Goal: Task Accomplishment & Management: Use online tool/utility

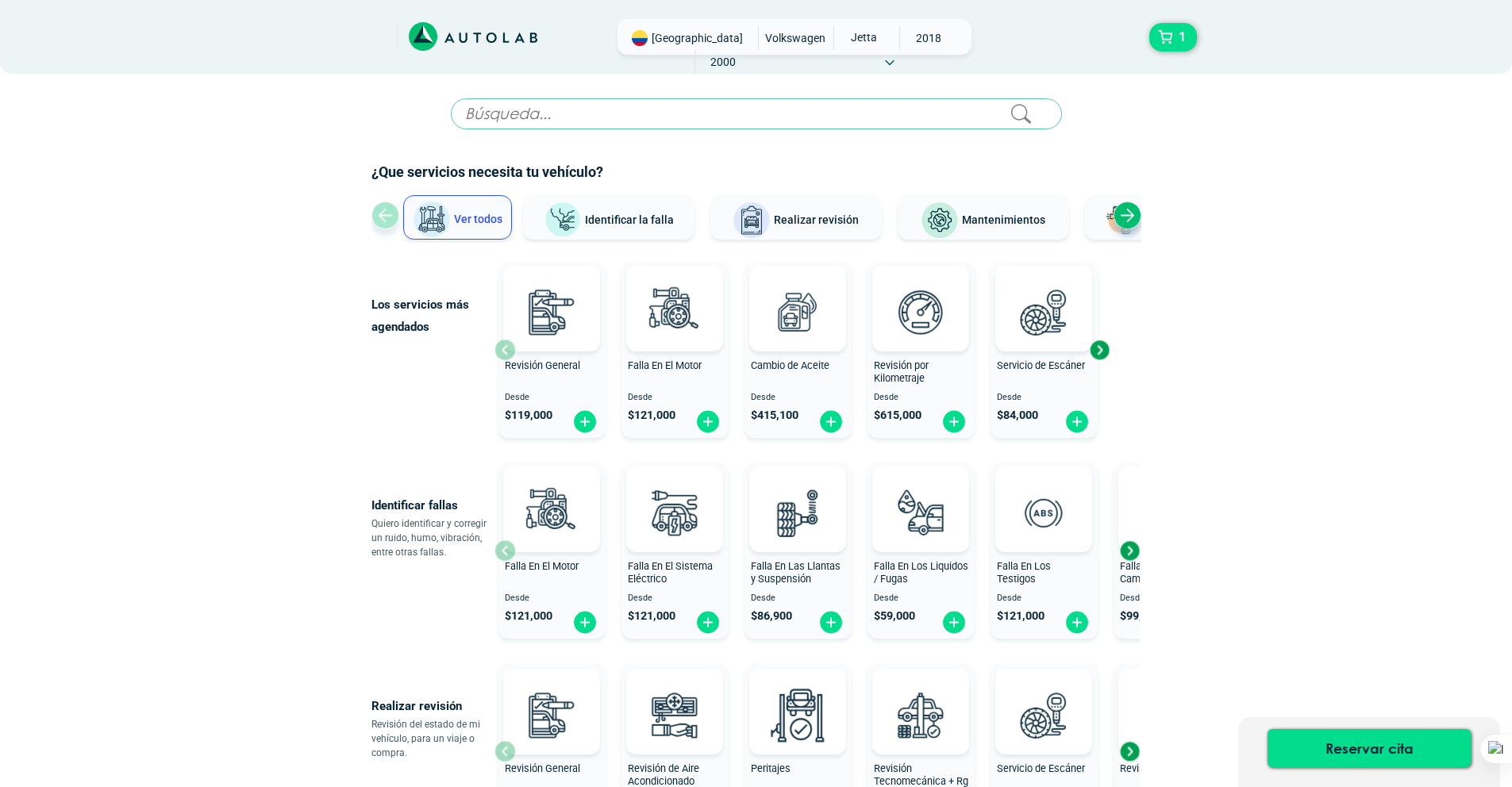
click at [795, 364] on span "Cambio de Aceite" at bounding box center [790, 366] width 78 height 12
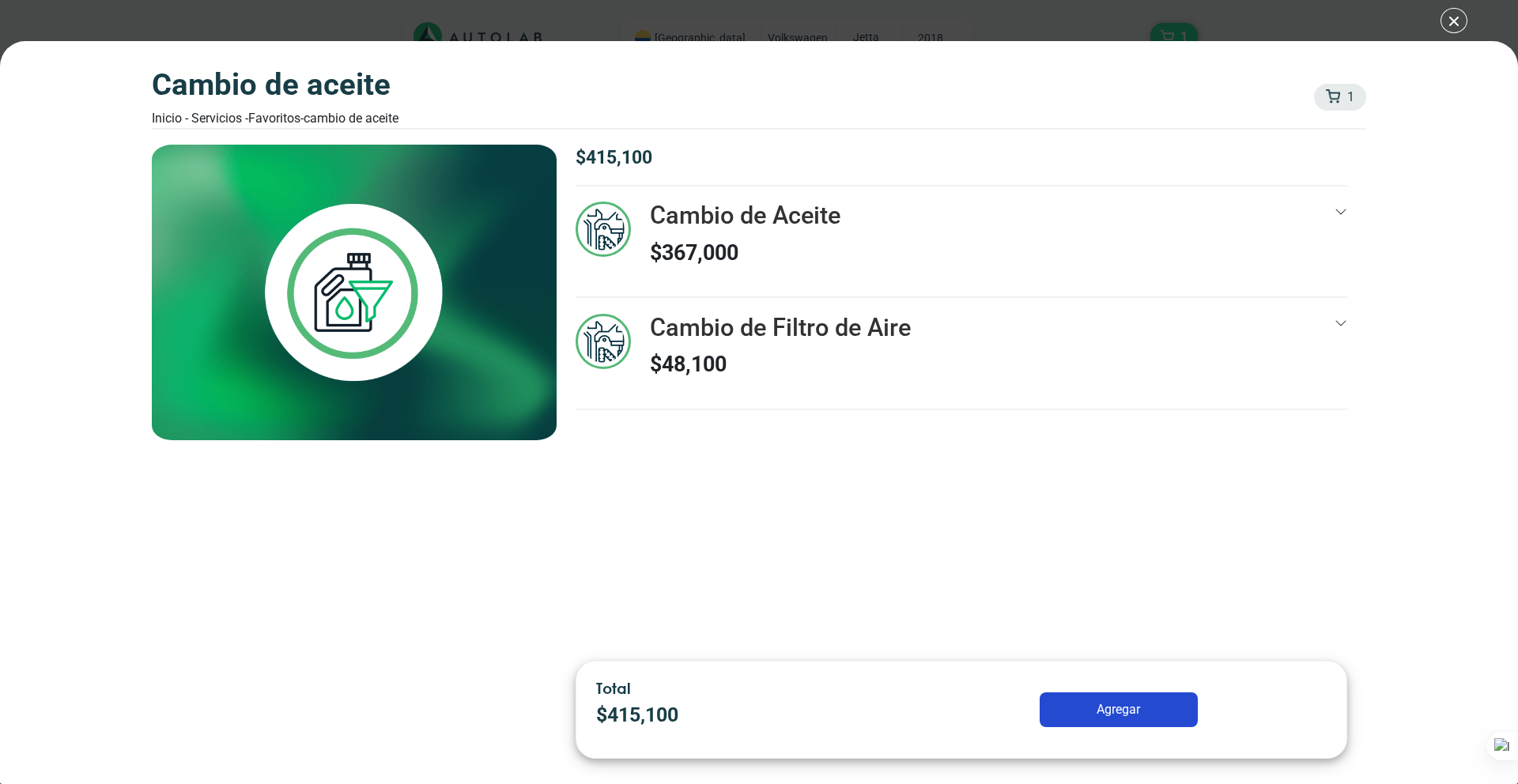
click at [1342, 219] on div at bounding box center [1340, 241] width 13 height 80
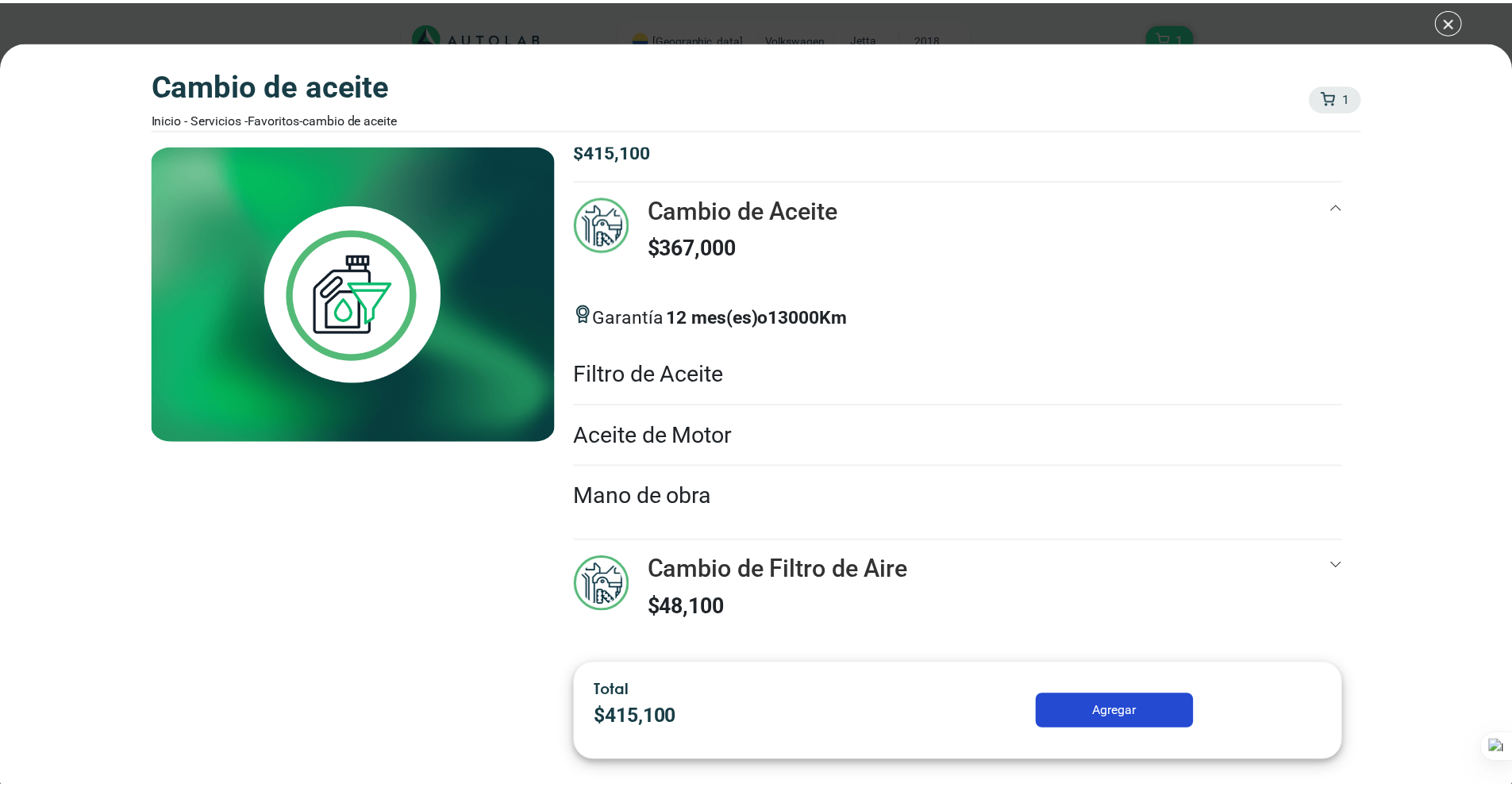
scroll to position [8, 0]
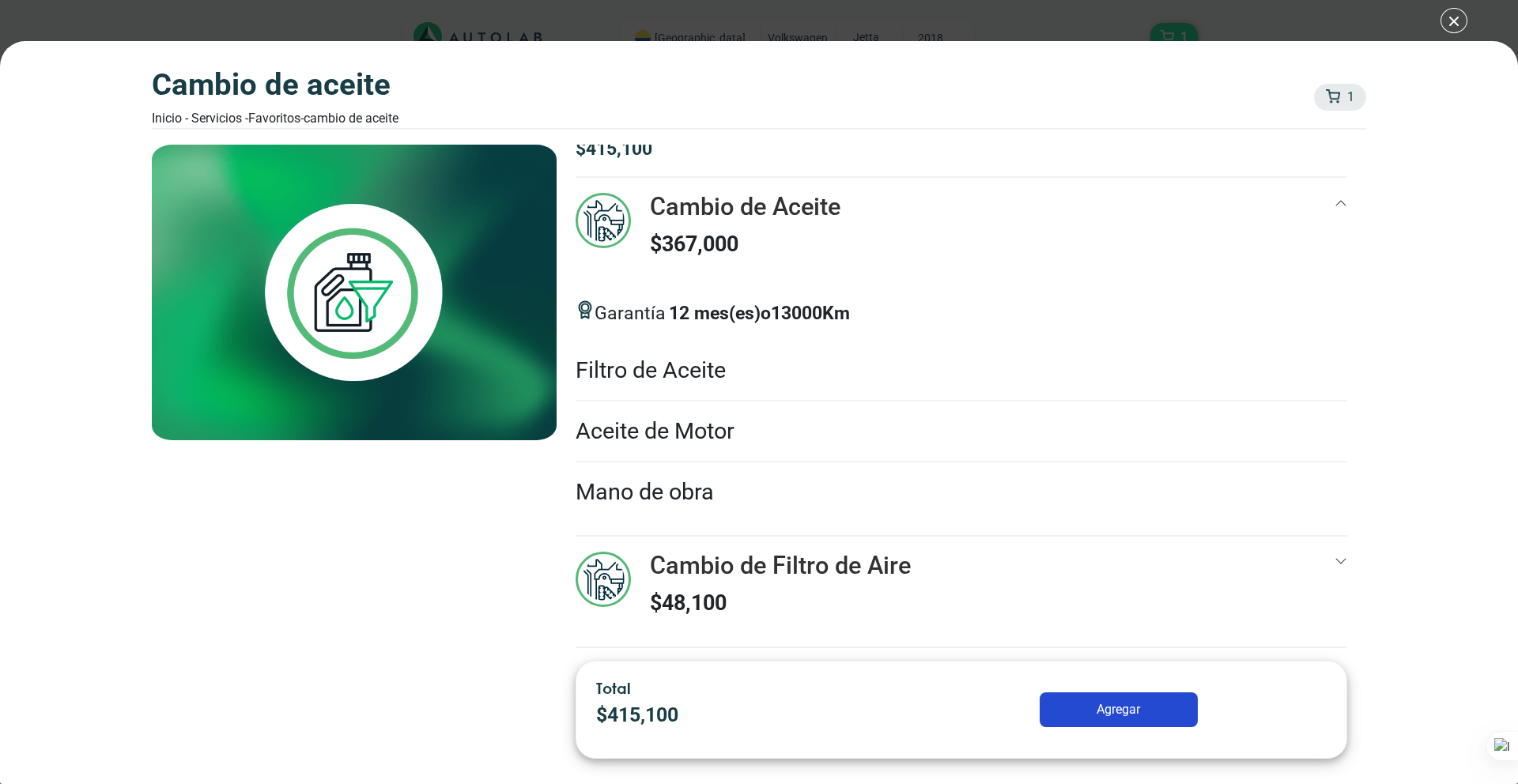
click at [719, 437] on li "Aceite de Motor" at bounding box center [961, 431] width 772 height 61
click at [739, 477] on li "Mano de obra" at bounding box center [961, 492] width 772 height 59
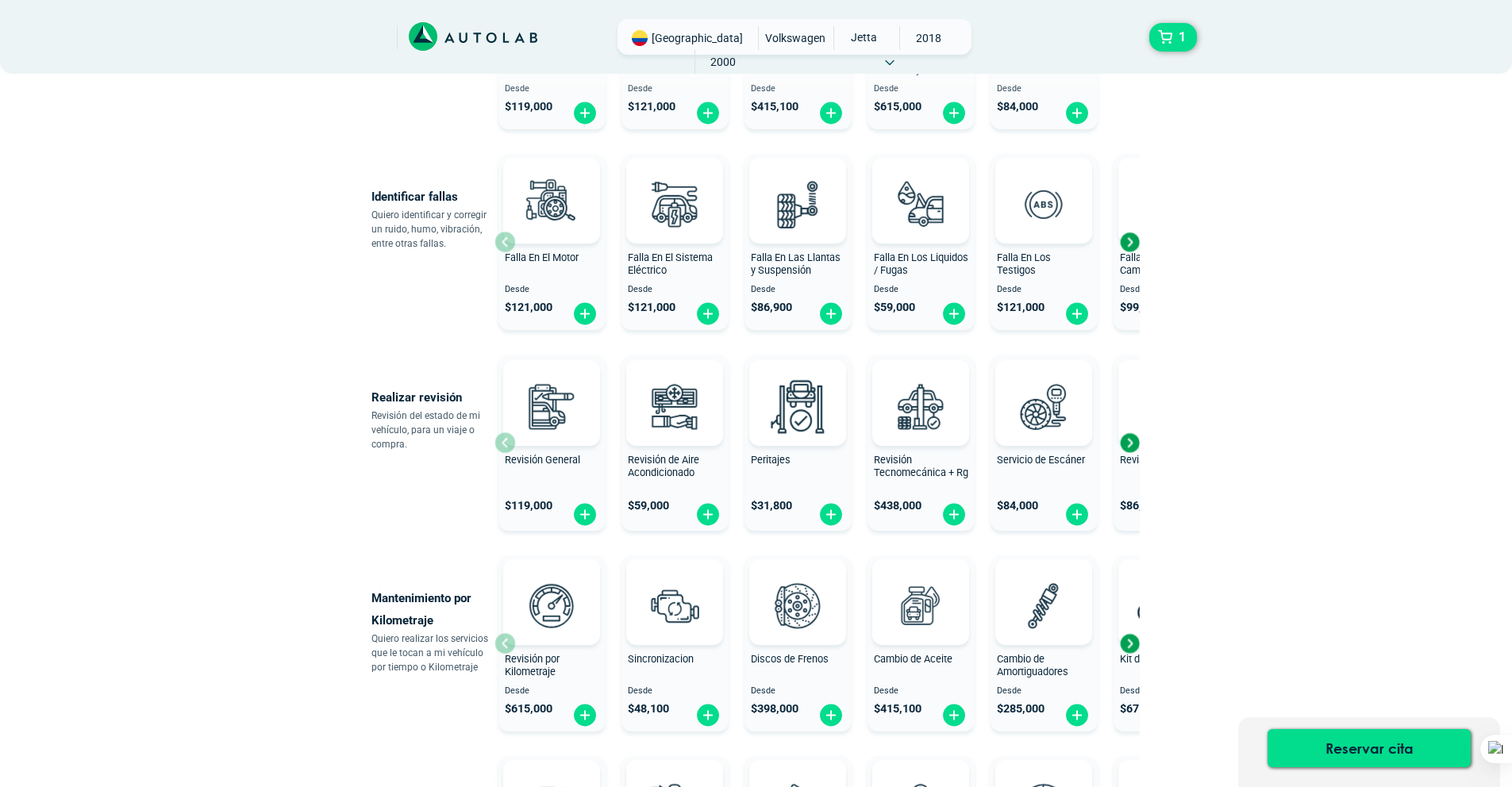
scroll to position [396, 0]
